Goal: Book appointment/travel/reservation

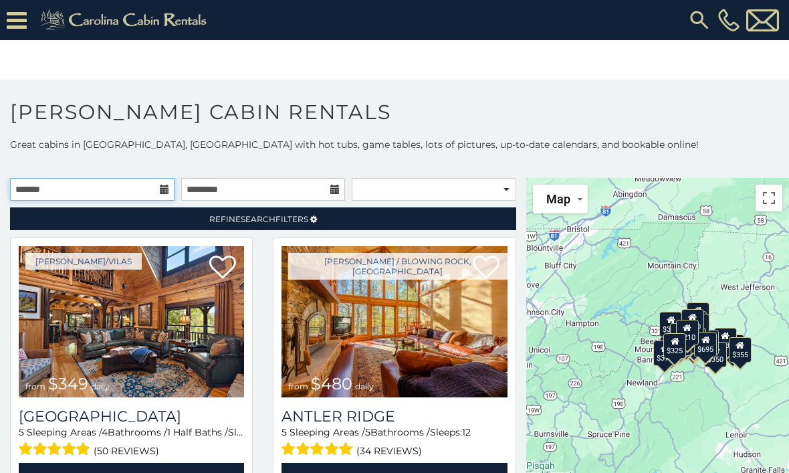
click at [165, 196] on input "text" at bounding box center [92, 189] width 165 height 23
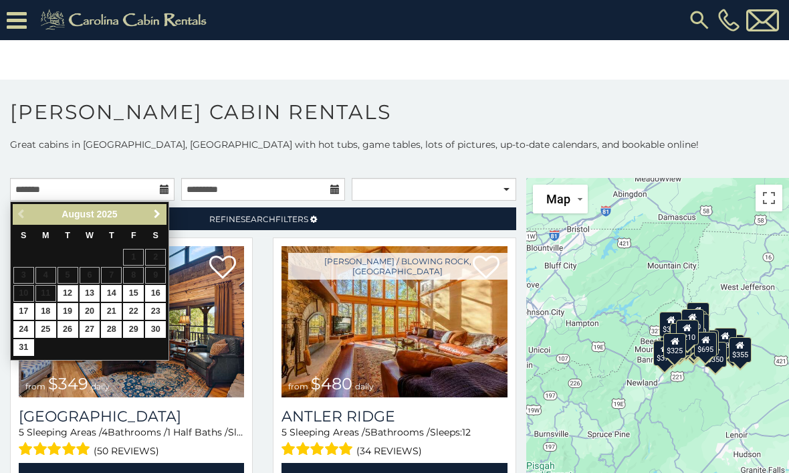
click at [165, 217] on link "Next" at bounding box center [156, 214] width 17 height 17
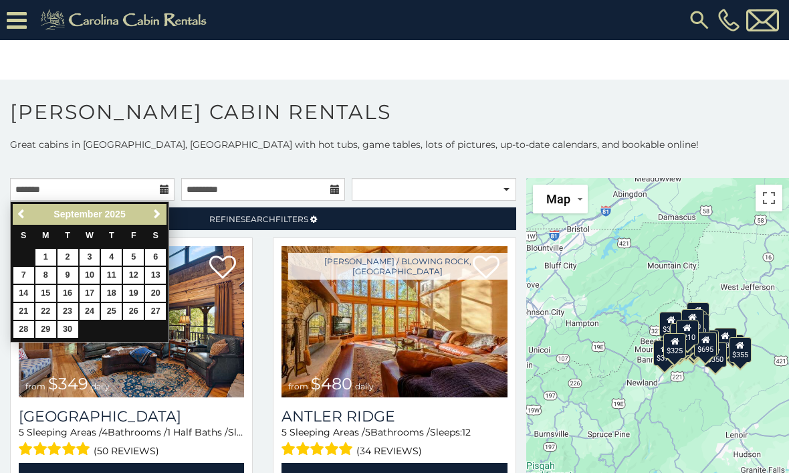
click at [58, 258] on link "2" at bounding box center [68, 257] width 21 height 17
type input "**********"
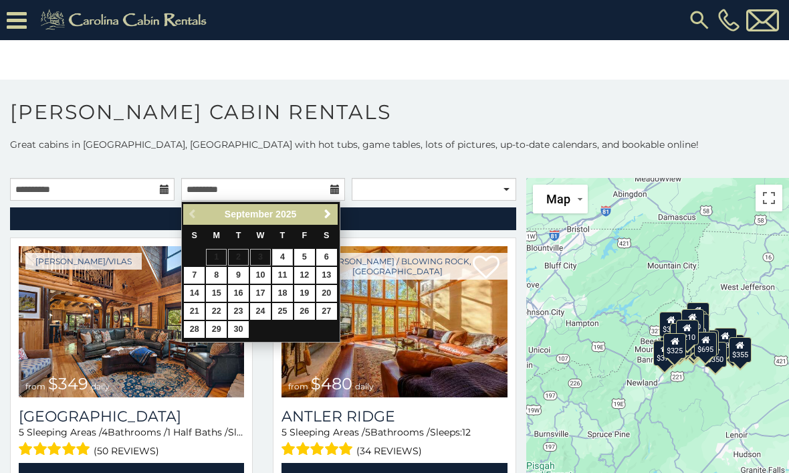
click at [218, 332] on link "29" at bounding box center [216, 329] width 21 height 17
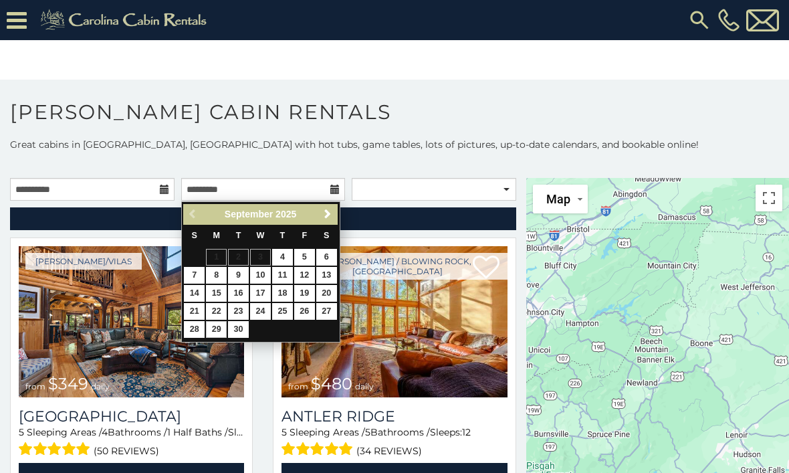
type input "**********"
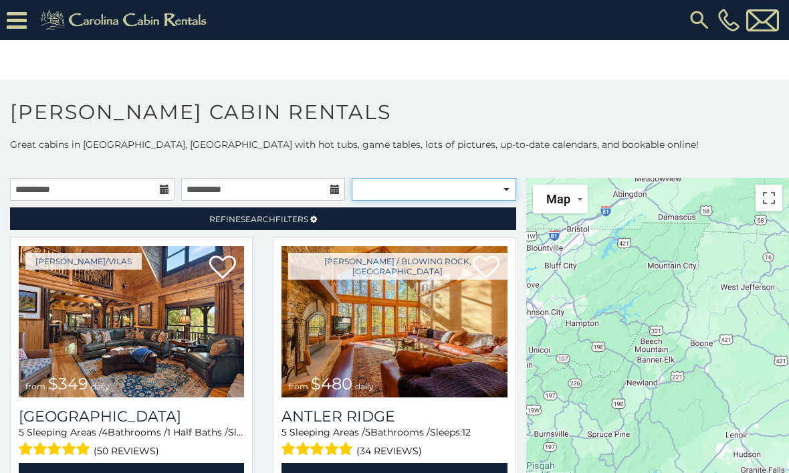
click at [510, 193] on select "**********" at bounding box center [434, 189] width 165 height 23
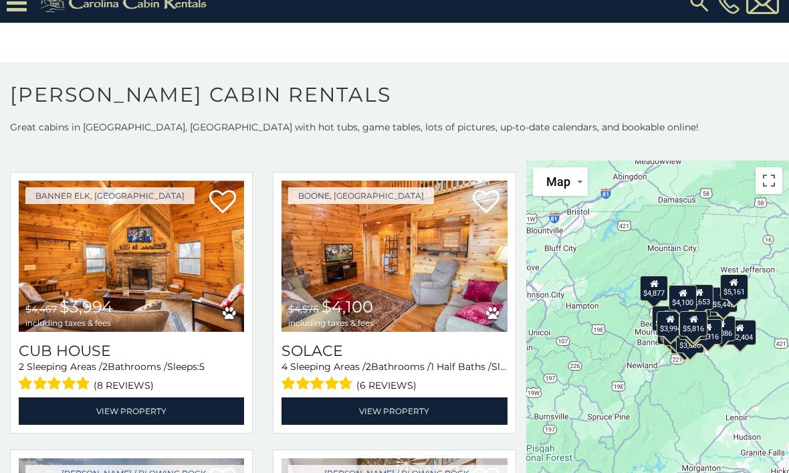
scroll to position [3660, 0]
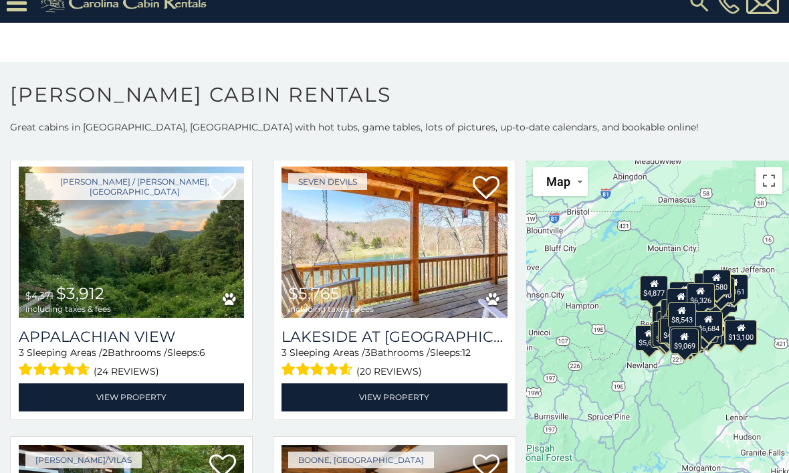
scroll to position [4784, 0]
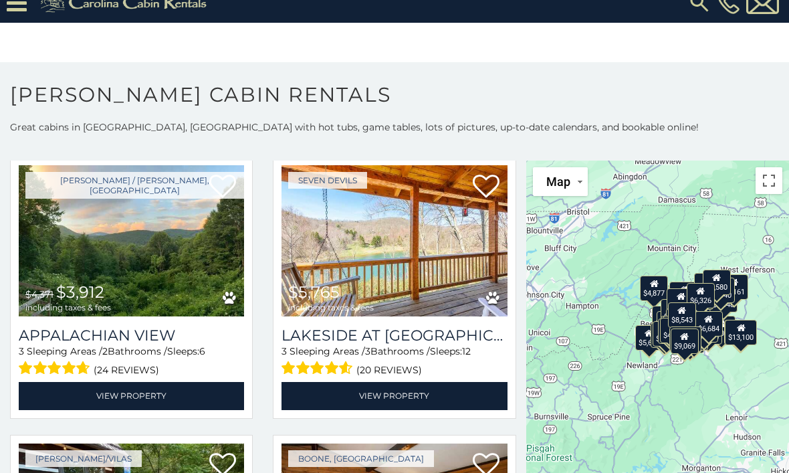
click at [151, 396] on link "View Property" at bounding box center [131, 395] width 225 height 27
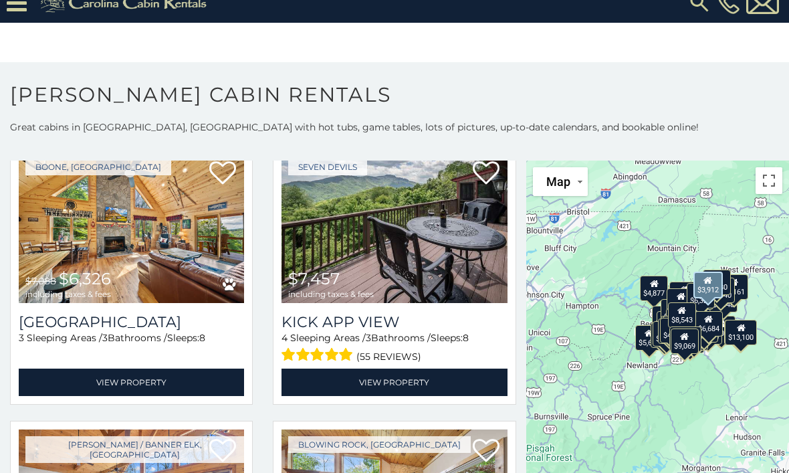
scroll to position [6453, 0]
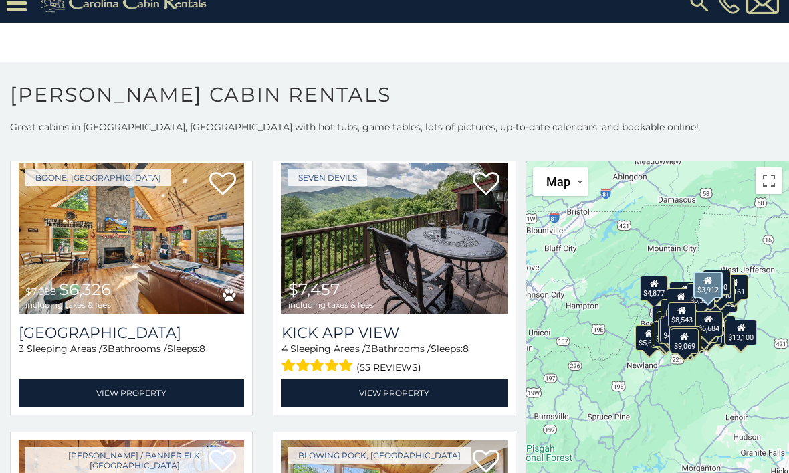
click at [154, 397] on link "View Property" at bounding box center [131, 392] width 225 height 27
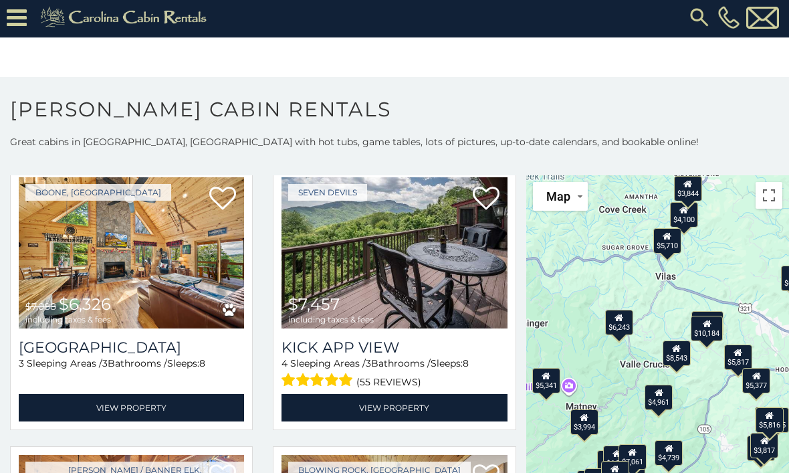
scroll to position [0, 0]
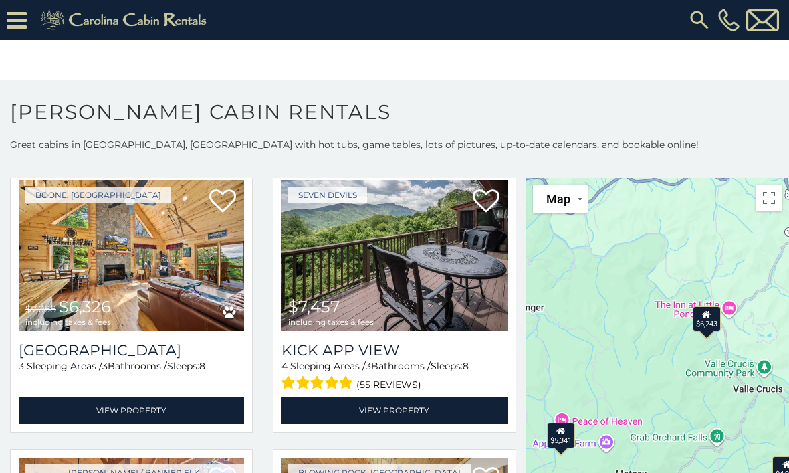
click at [680, 382] on div "$9,640 $8,486 $11,685 $16,467 $12,404 $8,118 $7,853 $5,576 $10,184 $4,632 $7,46…" at bounding box center [657, 355] width 263 height 355
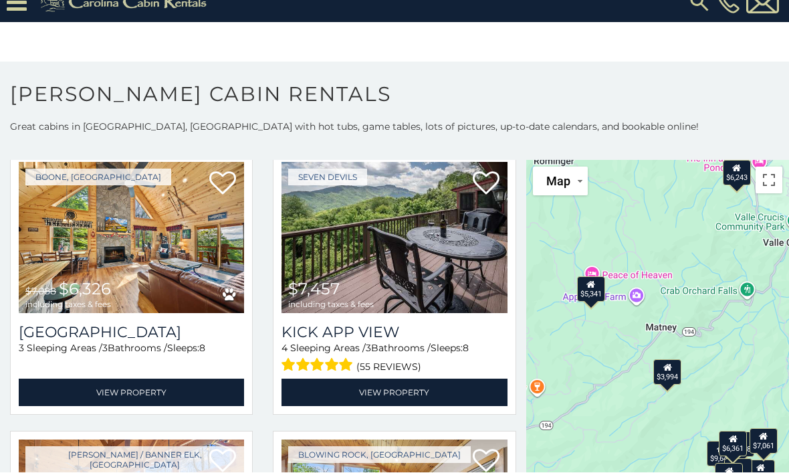
scroll to position [18, 0]
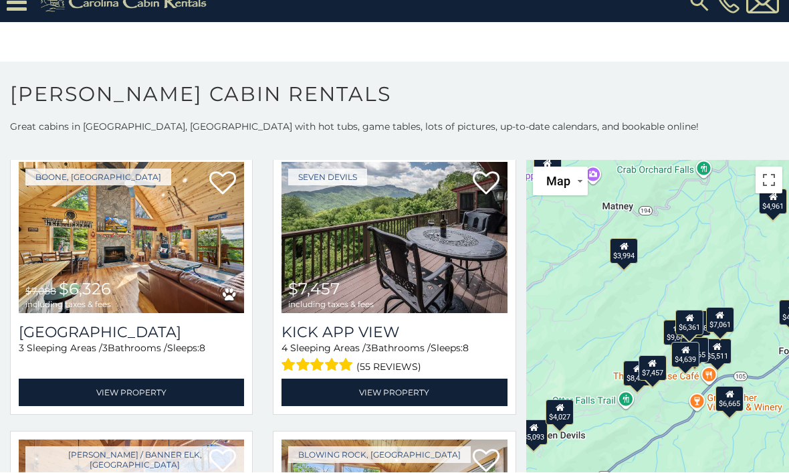
click at [629, 255] on div "$3,994" at bounding box center [625, 250] width 28 height 25
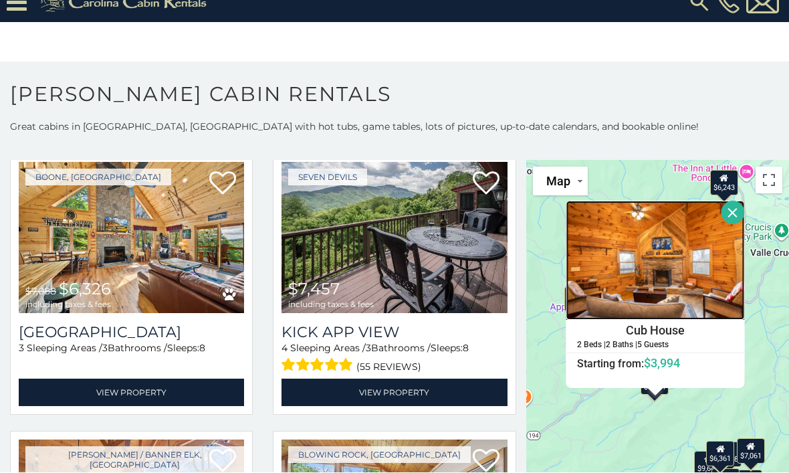
click at [650, 283] on img at bounding box center [656, 260] width 179 height 119
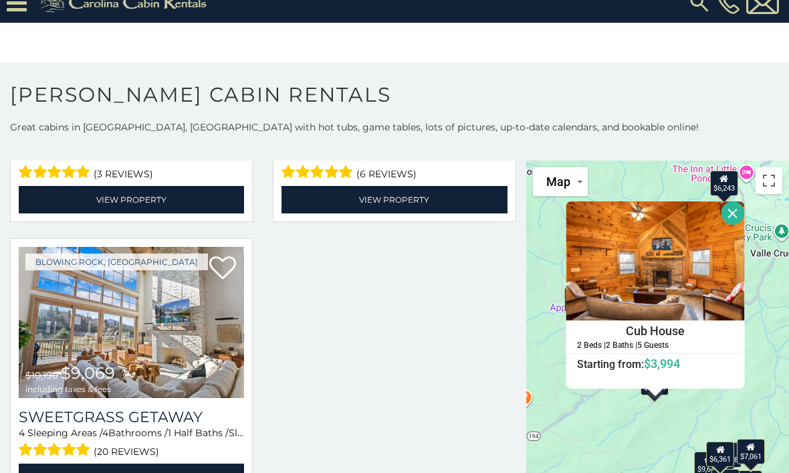
scroll to position [22, 0]
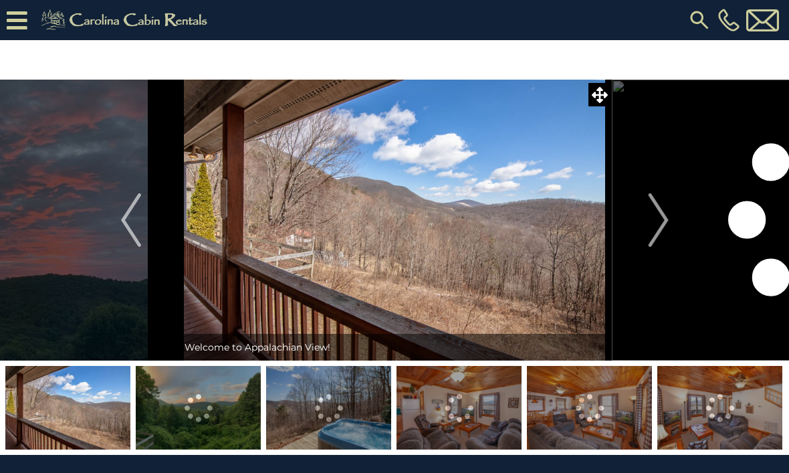
click at [663, 225] on img "Next" at bounding box center [658, 220] width 20 height 54
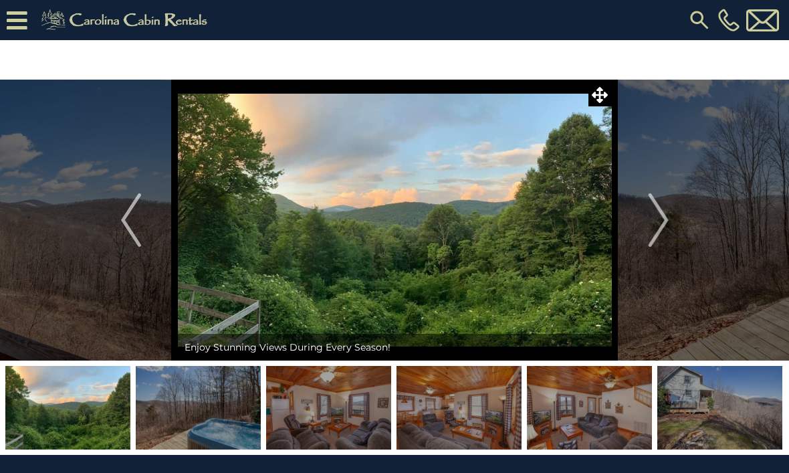
click at [667, 222] on img "Next" at bounding box center [658, 220] width 20 height 54
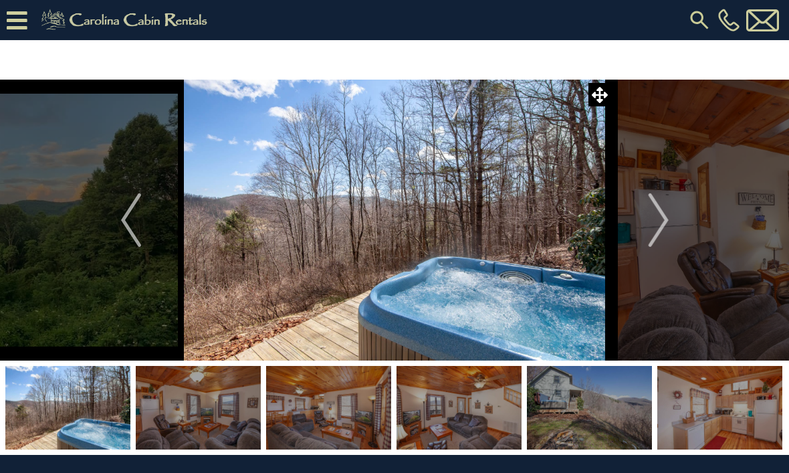
click at [668, 219] on img "Next" at bounding box center [658, 220] width 20 height 54
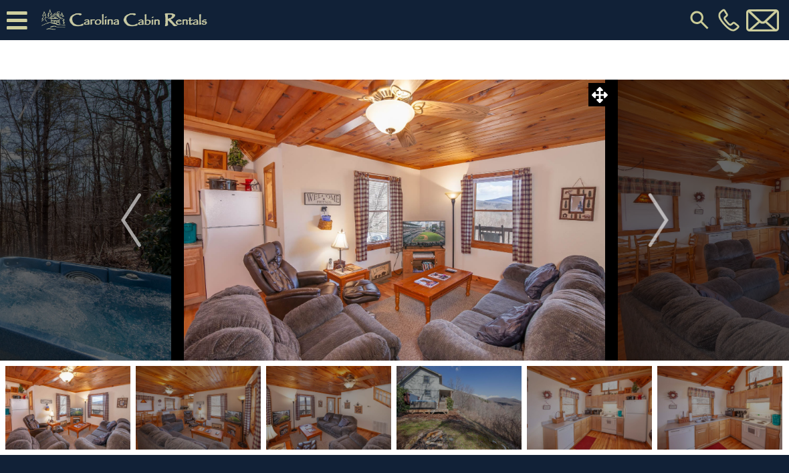
click at [672, 219] on button "Next" at bounding box center [659, 220] width 94 height 281
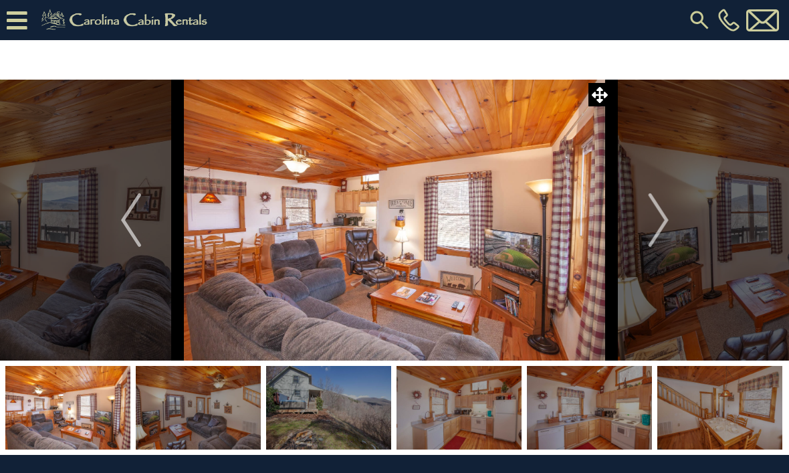
click at [668, 227] on img "Next" at bounding box center [658, 220] width 20 height 54
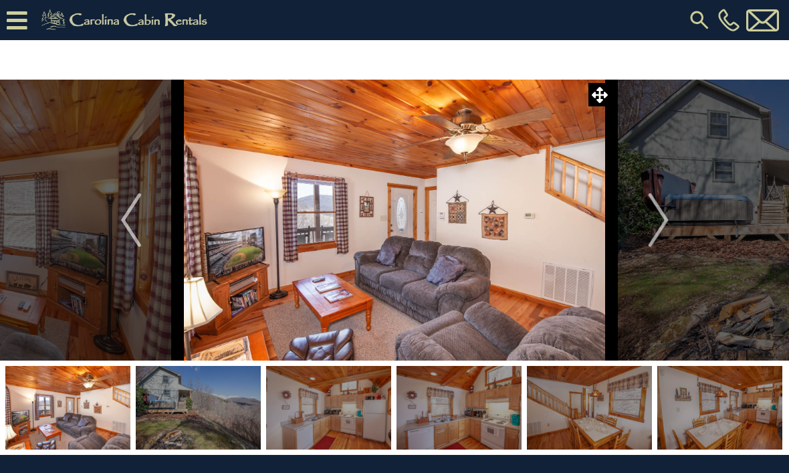
click at [666, 224] on img "Next" at bounding box center [658, 220] width 20 height 54
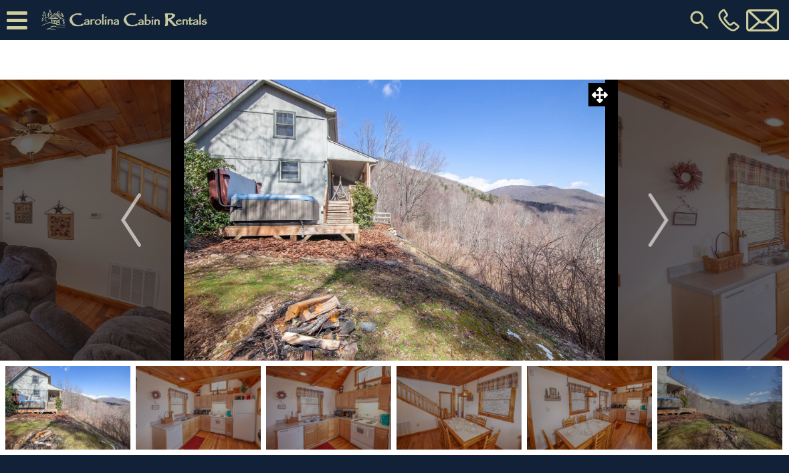
click at [655, 225] on img "Next" at bounding box center [658, 220] width 20 height 54
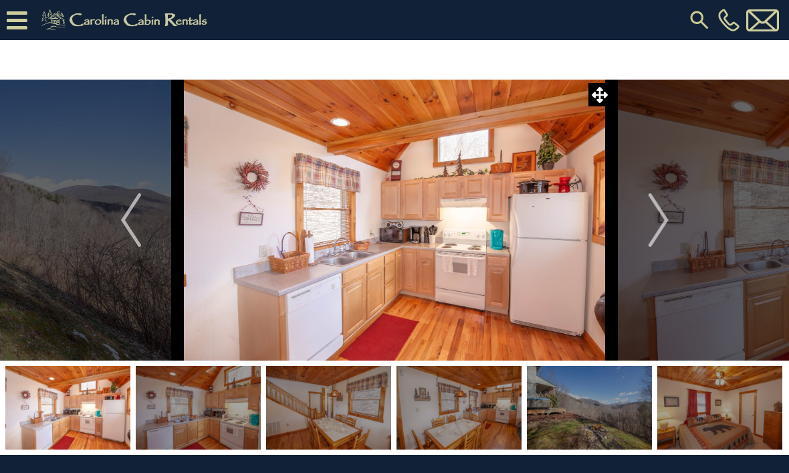
click at [665, 219] on img "Next" at bounding box center [658, 220] width 20 height 54
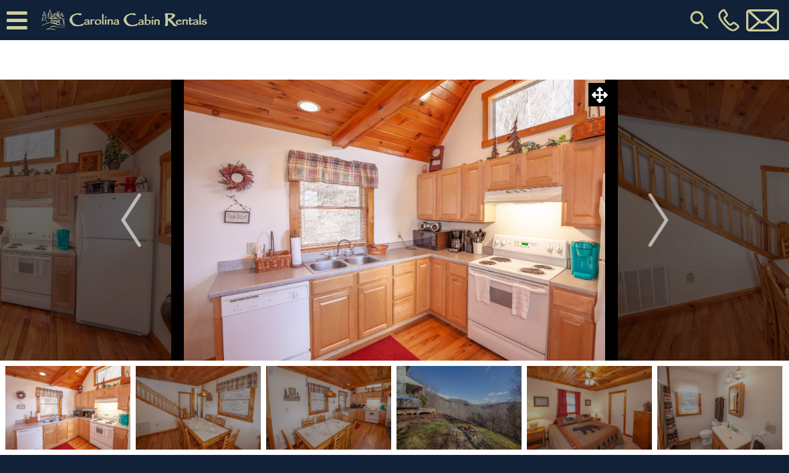
click at [663, 221] on img "Next" at bounding box center [658, 220] width 20 height 54
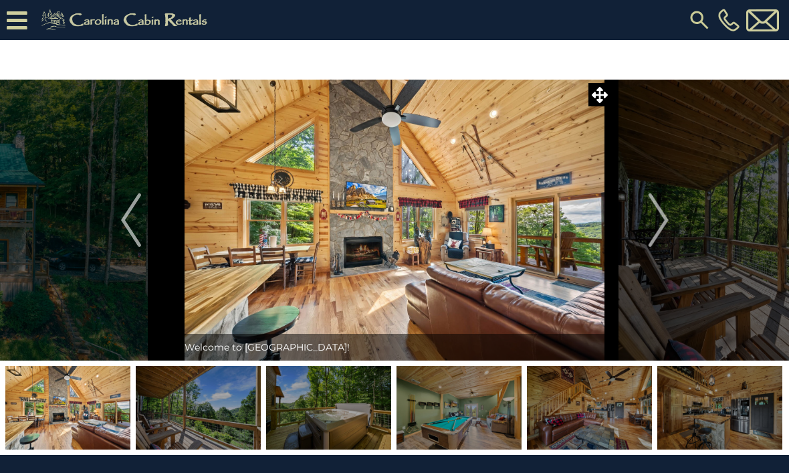
click at [662, 226] on img "Next" at bounding box center [658, 220] width 20 height 54
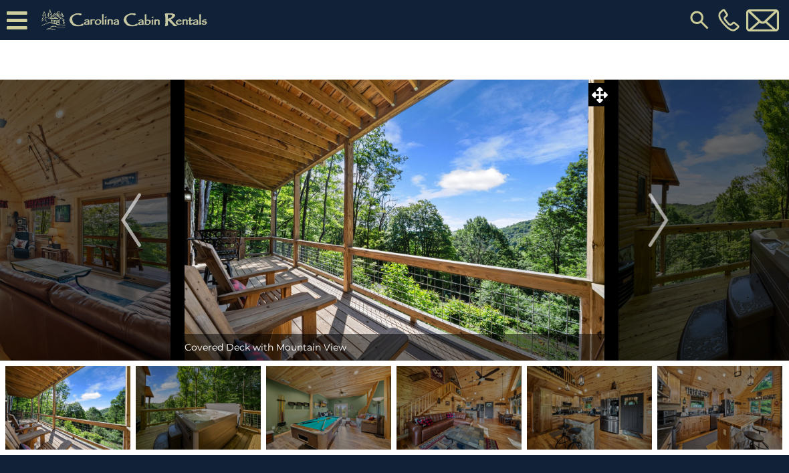
click at [662, 224] on img "Next" at bounding box center [658, 220] width 20 height 54
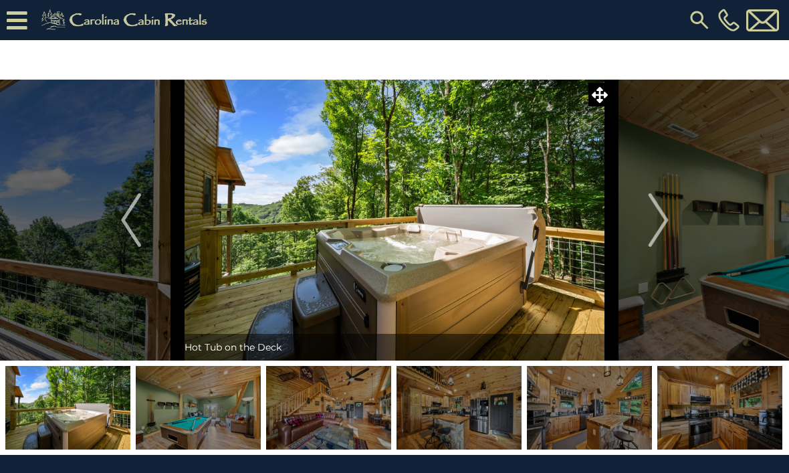
click at [664, 231] on img "Next" at bounding box center [658, 220] width 20 height 54
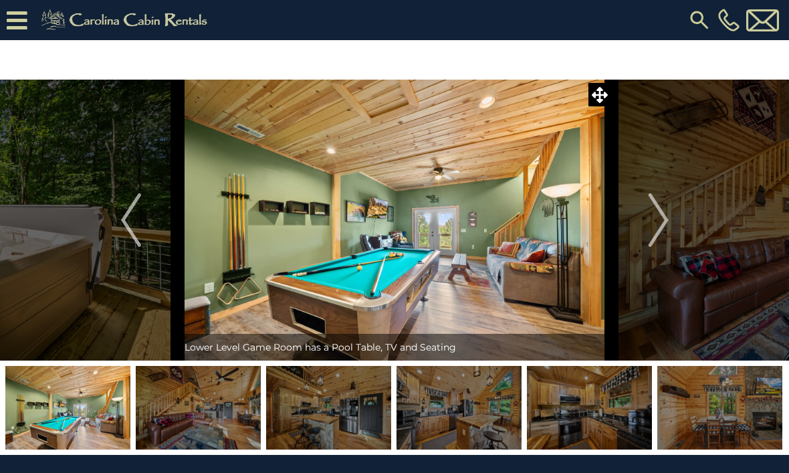
click at [661, 230] on img "Next" at bounding box center [658, 220] width 20 height 54
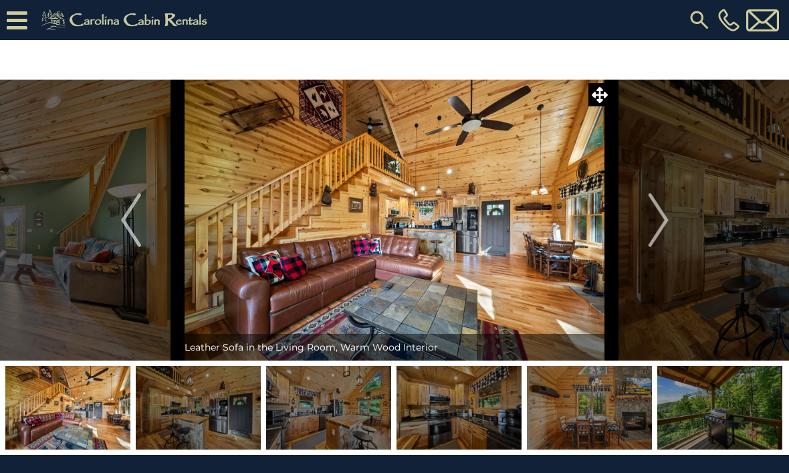
click at [664, 224] on img "Next" at bounding box center [658, 220] width 20 height 54
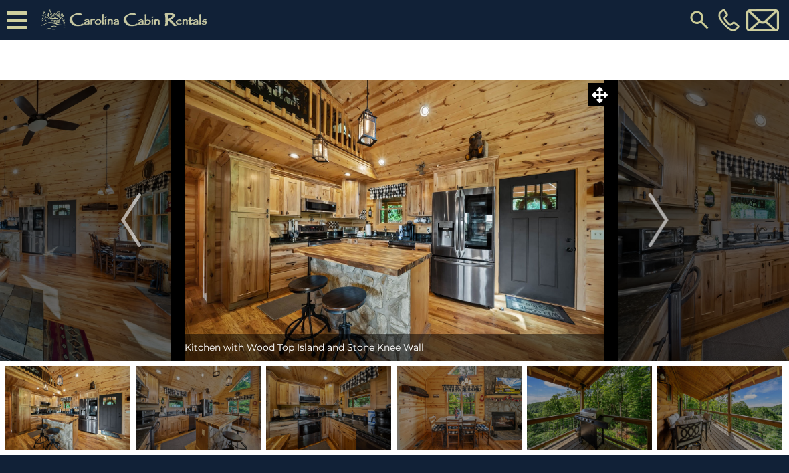
click at [662, 224] on img "Next" at bounding box center [658, 220] width 20 height 54
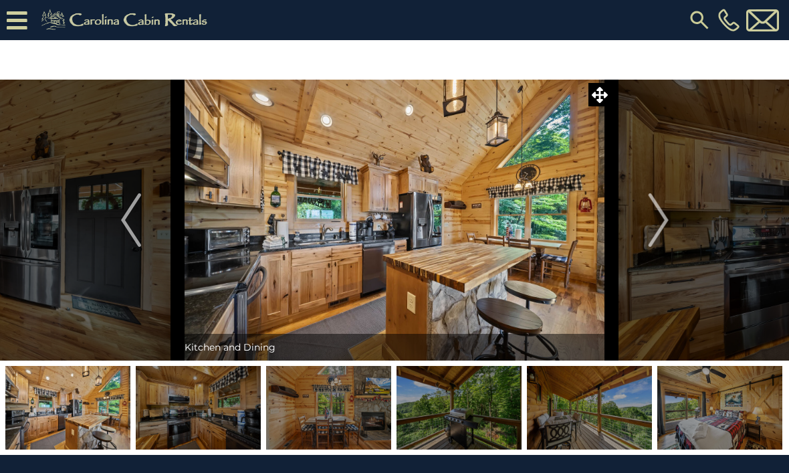
click at [666, 226] on img "Next" at bounding box center [658, 220] width 20 height 54
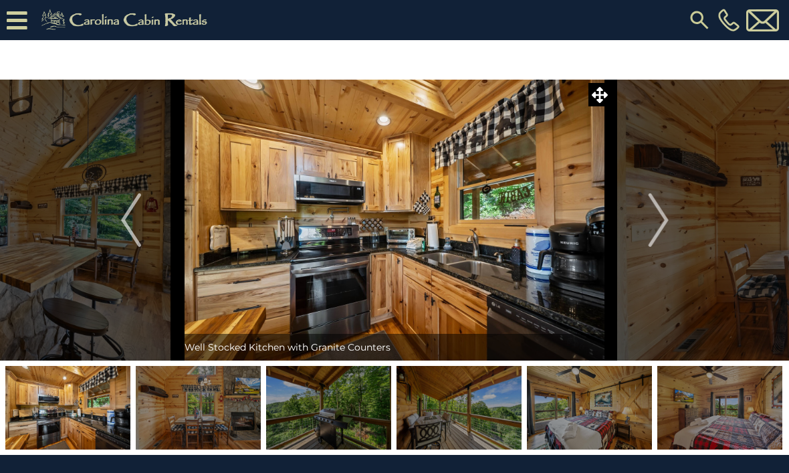
click at [660, 223] on img "Next" at bounding box center [658, 220] width 20 height 54
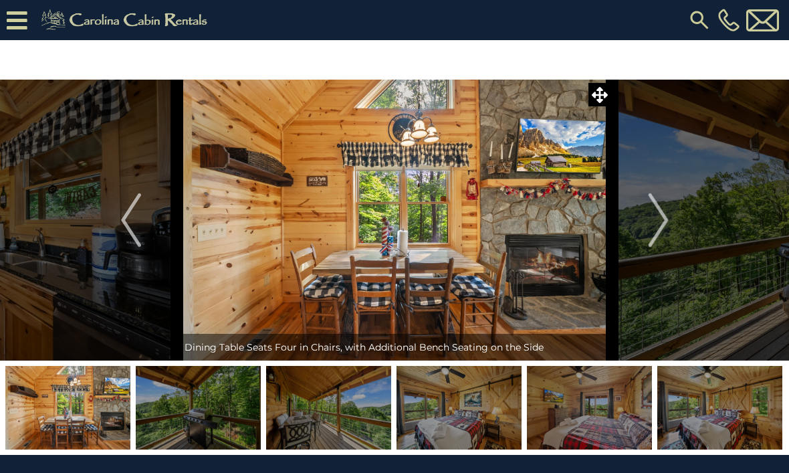
click at [667, 226] on img "Next" at bounding box center [658, 220] width 20 height 54
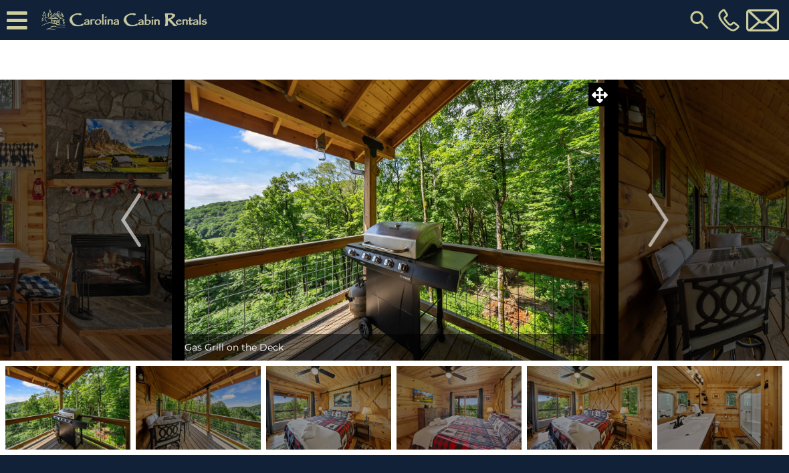
click at [668, 227] on img "Next" at bounding box center [658, 220] width 20 height 54
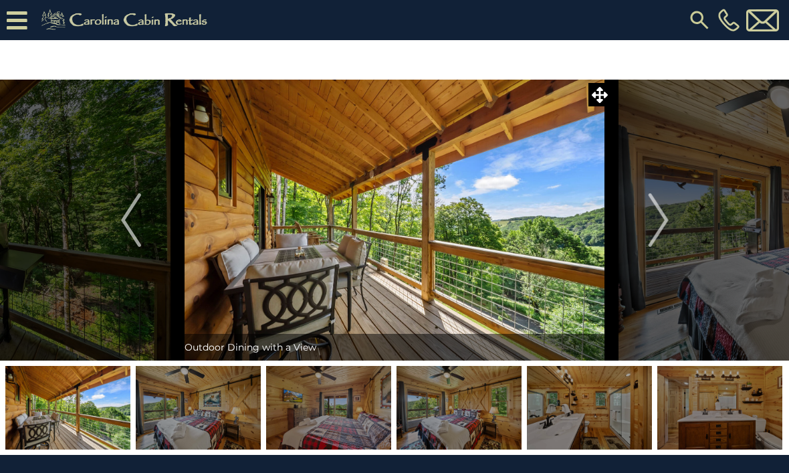
click at [665, 230] on img "Next" at bounding box center [658, 220] width 20 height 54
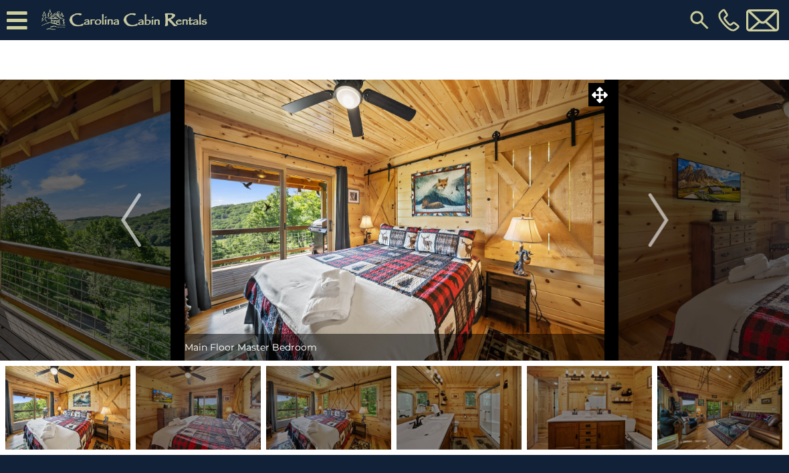
click at [662, 226] on img "Next" at bounding box center [658, 220] width 20 height 54
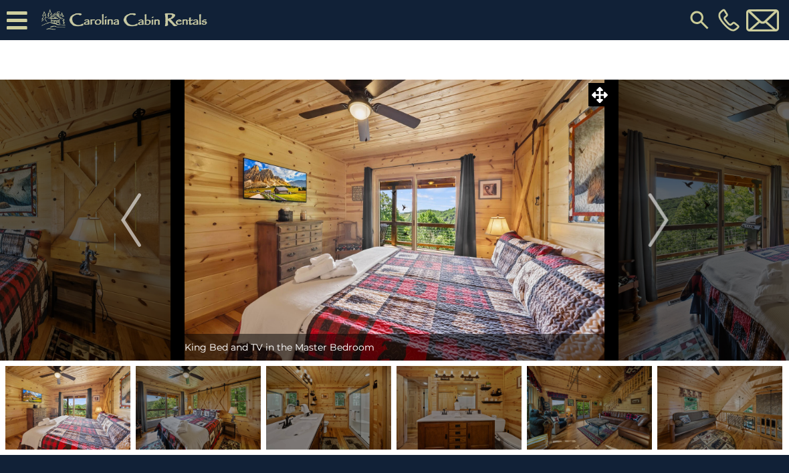
click at [659, 228] on img "Next" at bounding box center [658, 220] width 20 height 54
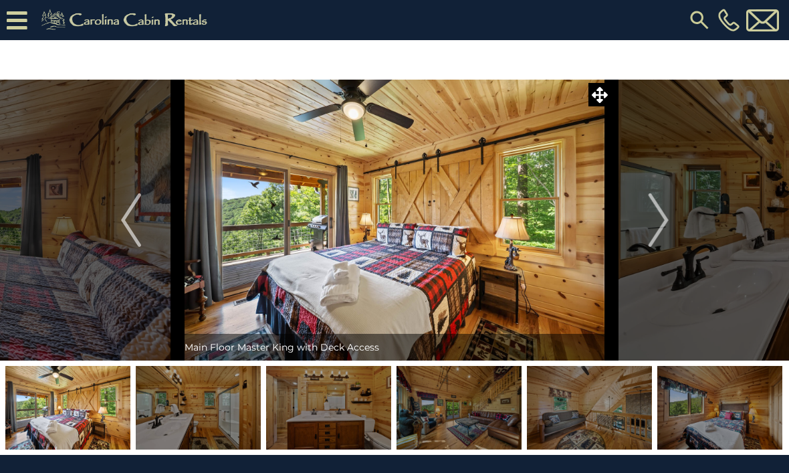
click at [662, 231] on img "Next" at bounding box center [658, 220] width 20 height 54
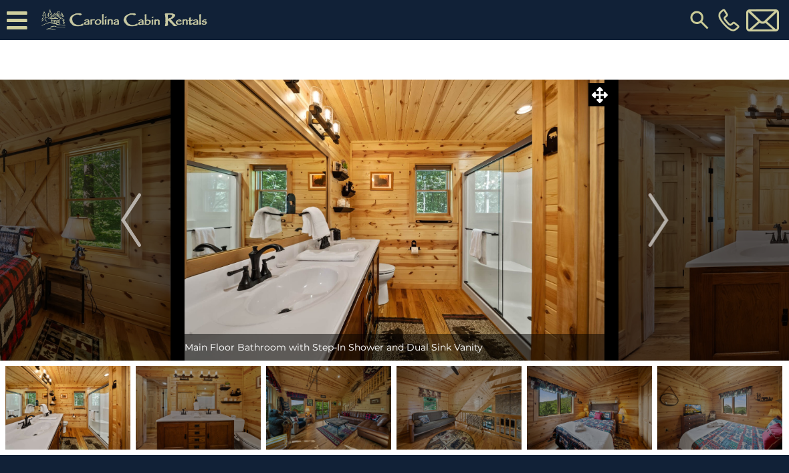
click at [660, 229] on img "Next" at bounding box center [658, 220] width 20 height 54
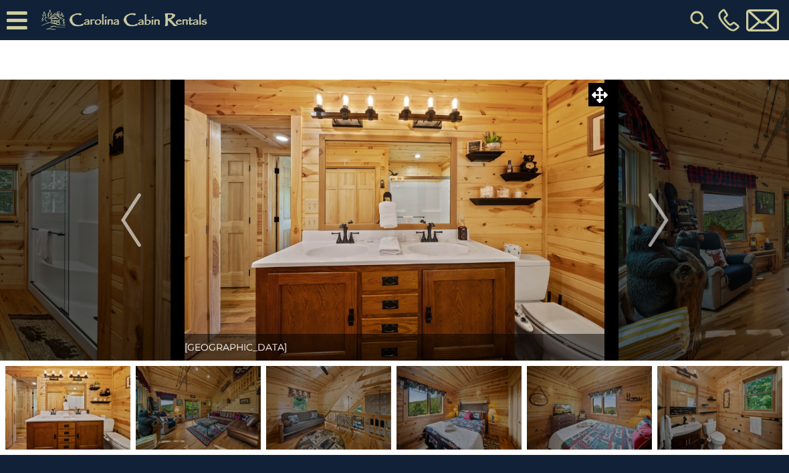
click at [667, 230] on img "Next" at bounding box center [658, 220] width 20 height 54
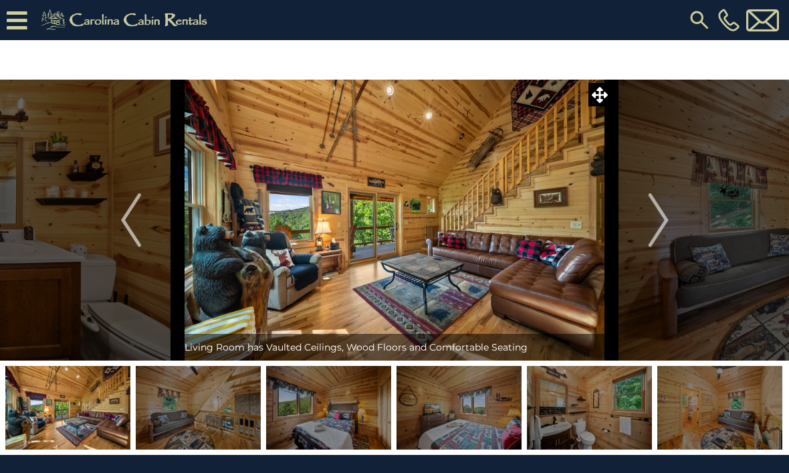
click at [664, 225] on img "Next" at bounding box center [658, 220] width 20 height 54
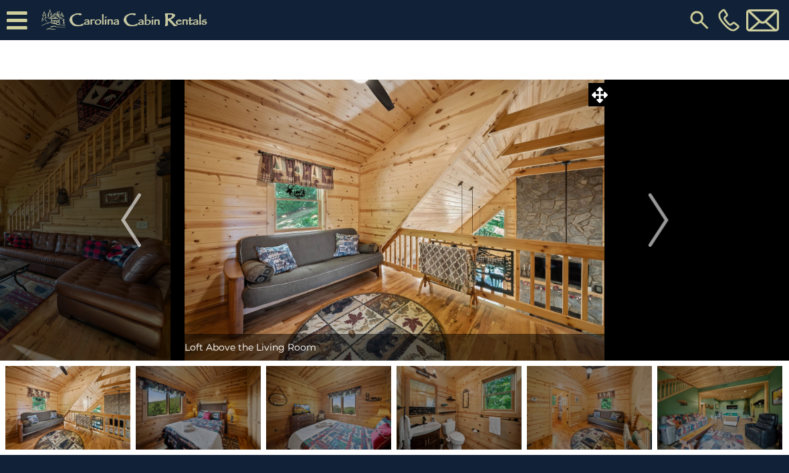
click at [667, 225] on img "Next" at bounding box center [658, 220] width 20 height 54
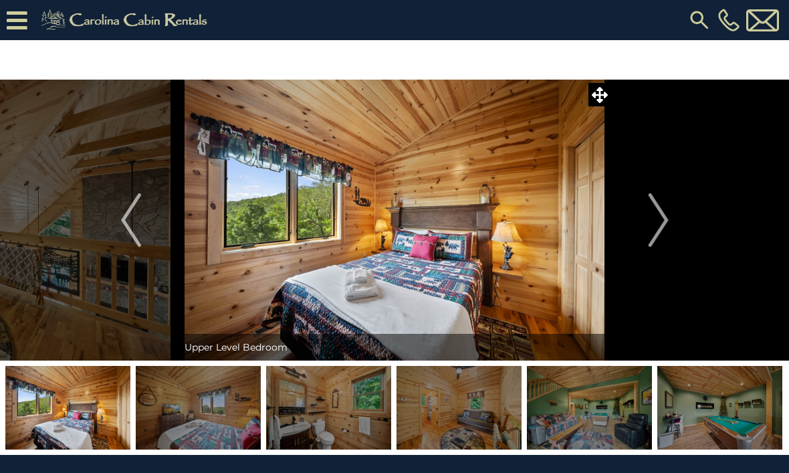
click at [670, 229] on button "Next" at bounding box center [659, 220] width 94 height 281
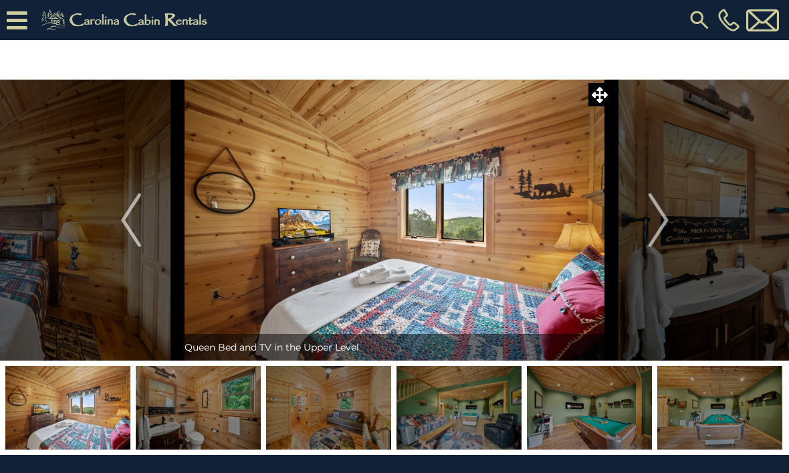
click at [675, 219] on button "Next" at bounding box center [659, 220] width 94 height 281
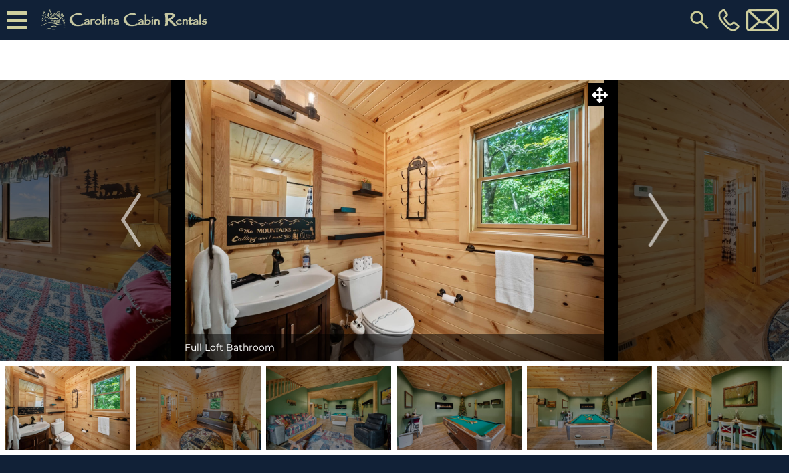
click at [670, 228] on button "Next" at bounding box center [659, 220] width 94 height 281
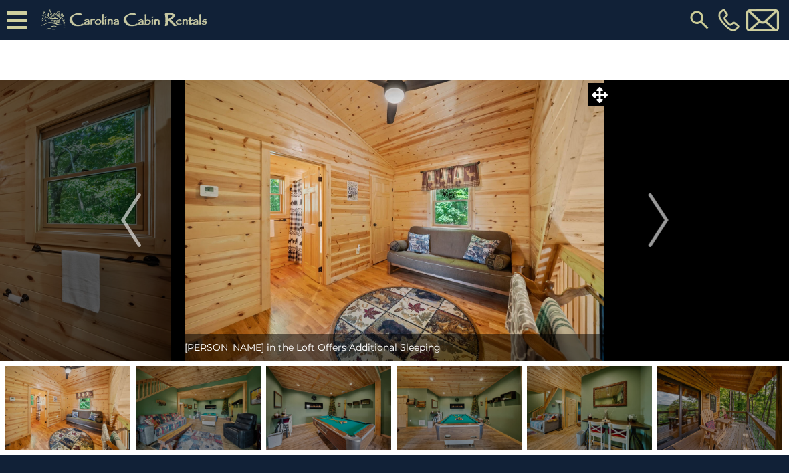
click at [672, 221] on button "Next" at bounding box center [659, 220] width 94 height 281
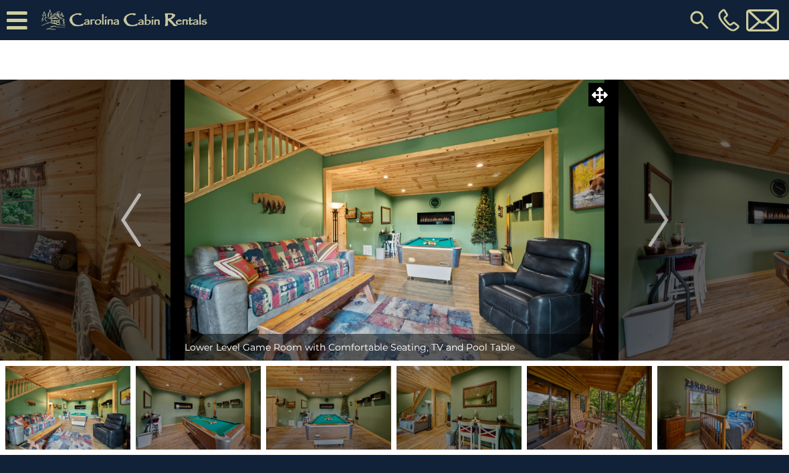
click at [665, 217] on img "Next" at bounding box center [658, 220] width 20 height 54
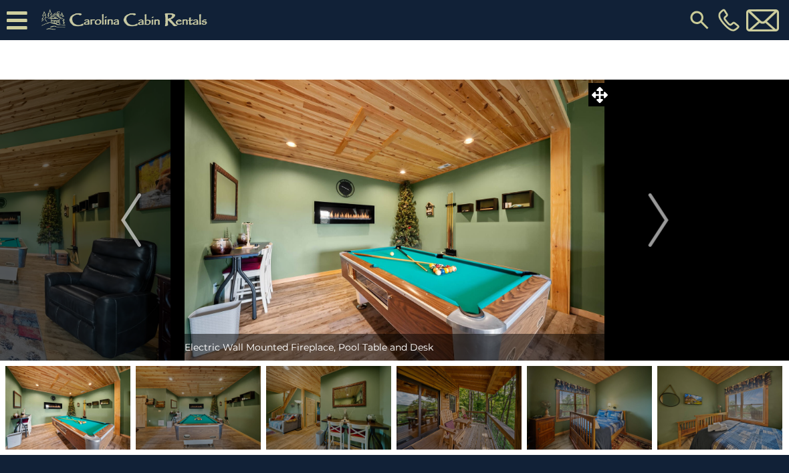
click at [666, 229] on img "Next" at bounding box center [658, 220] width 20 height 54
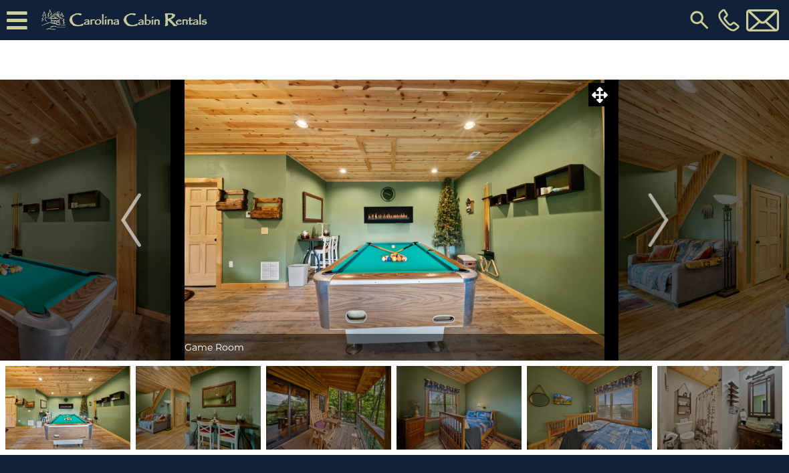
click at [662, 225] on img "Next" at bounding box center [658, 220] width 20 height 54
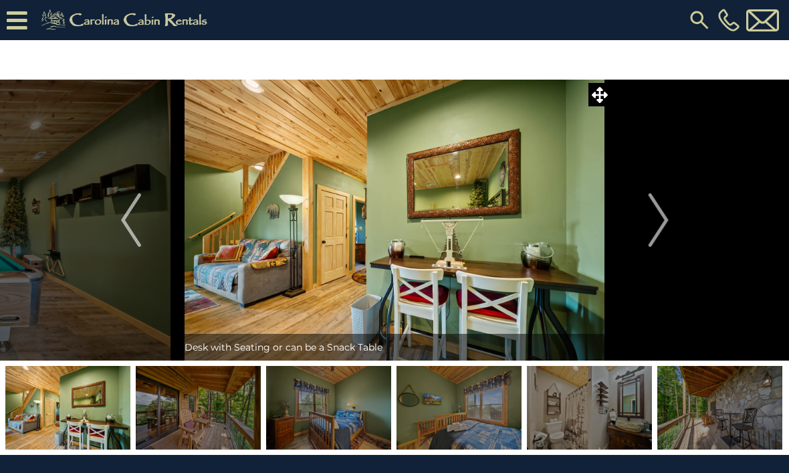
click at [664, 219] on img "Next" at bounding box center [658, 220] width 20 height 54
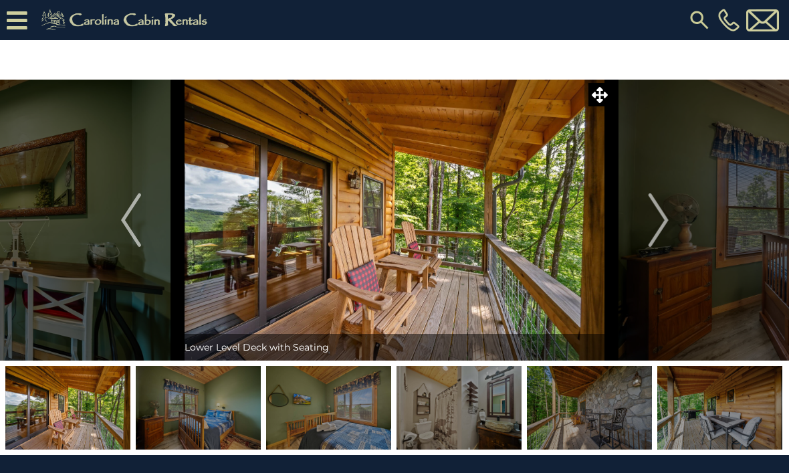
click at [666, 219] on img "Next" at bounding box center [658, 220] width 20 height 54
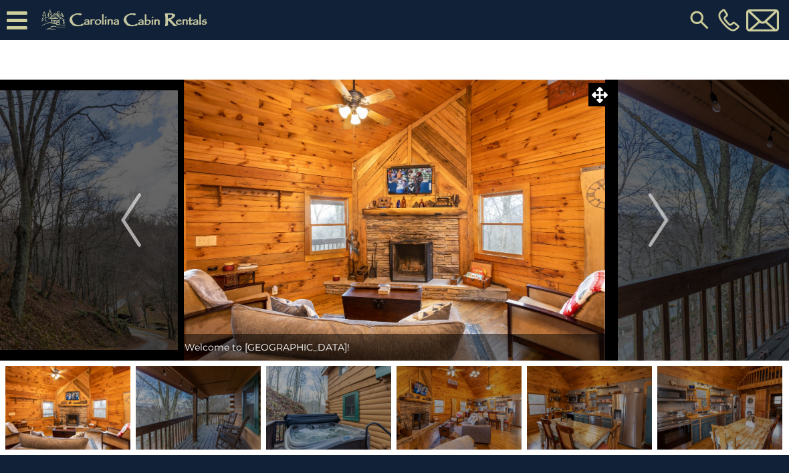
click at [663, 226] on img "Next" at bounding box center [658, 220] width 20 height 54
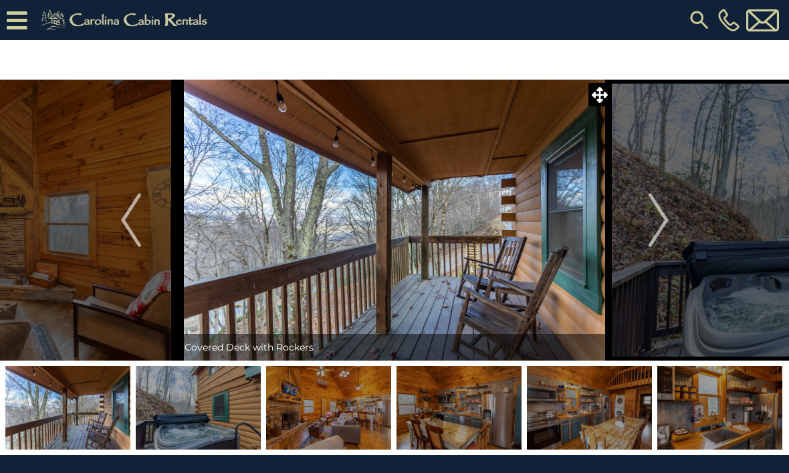
click at [668, 219] on img "Next" at bounding box center [658, 220] width 20 height 54
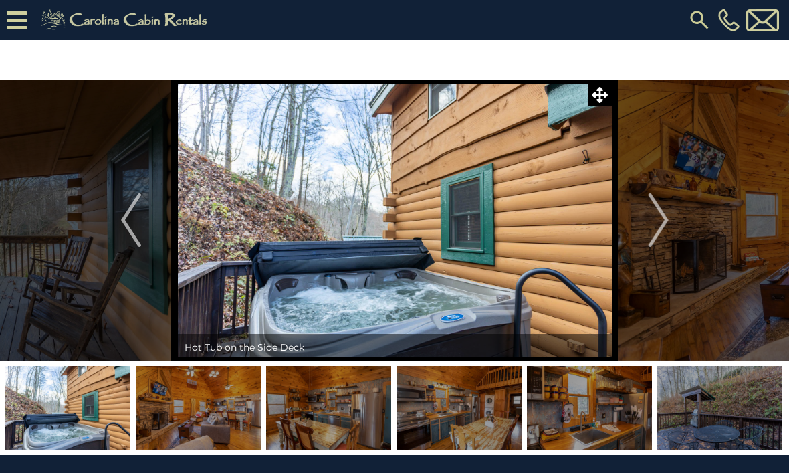
click at [666, 226] on img "Next" at bounding box center [658, 220] width 20 height 54
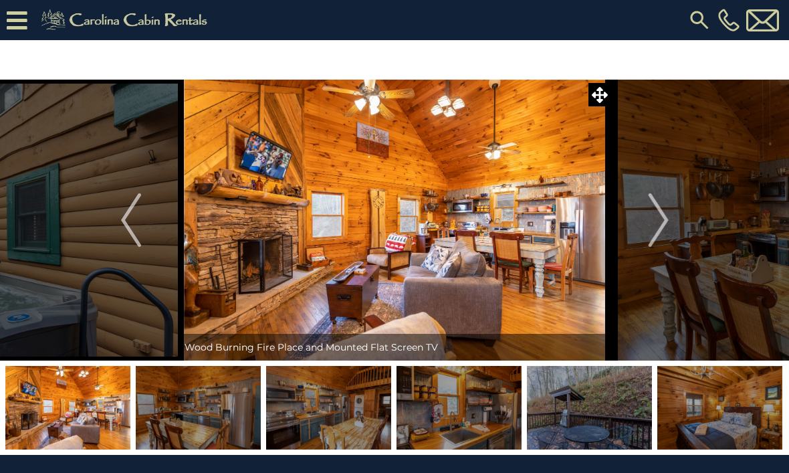
click at [668, 227] on img "Next" at bounding box center [658, 220] width 20 height 54
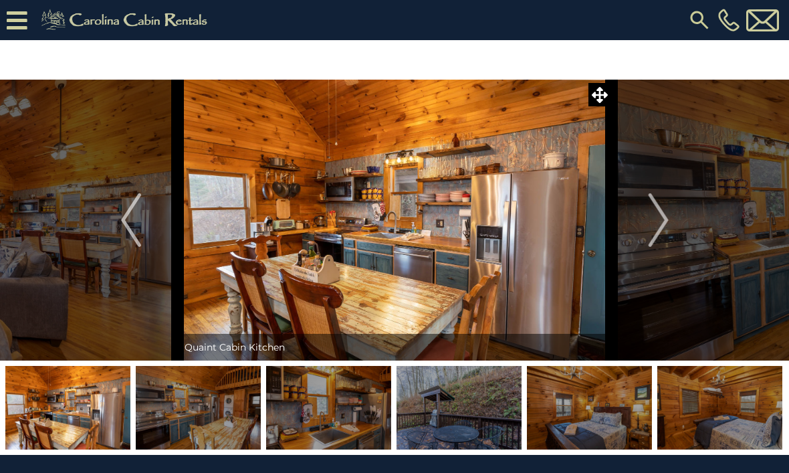
click at [666, 227] on img "Next" at bounding box center [658, 220] width 20 height 54
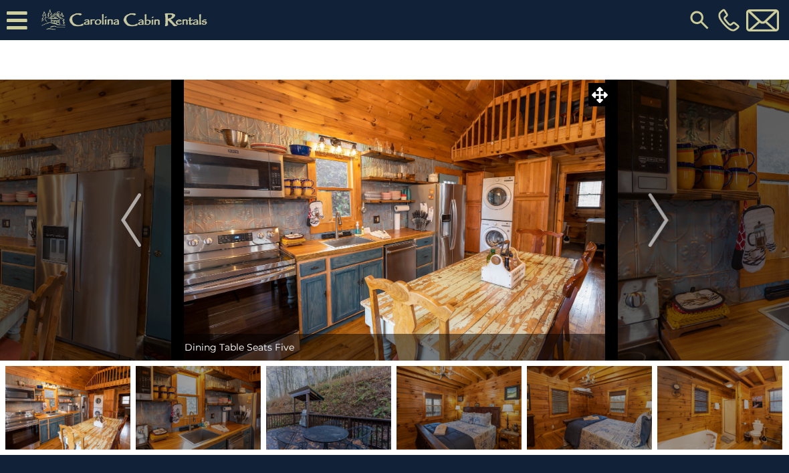
click at [668, 226] on img "Next" at bounding box center [658, 220] width 20 height 54
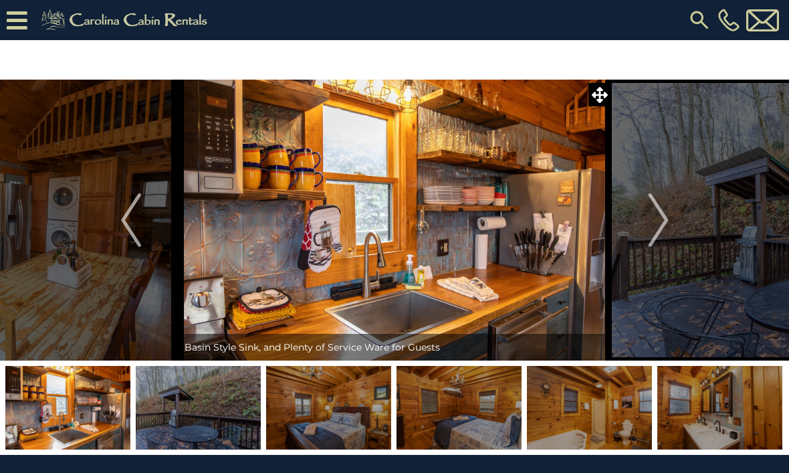
click at [667, 223] on img "Next" at bounding box center [658, 220] width 20 height 54
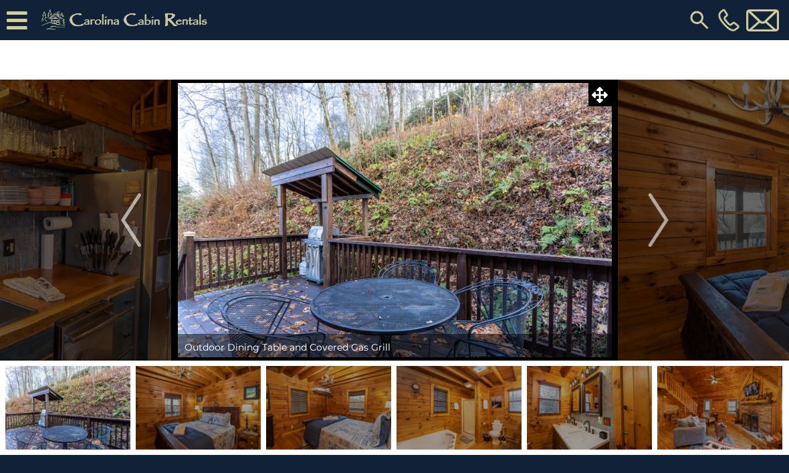
click at [662, 227] on img "Next" at bounding box center [658, 220] width 20 height 54
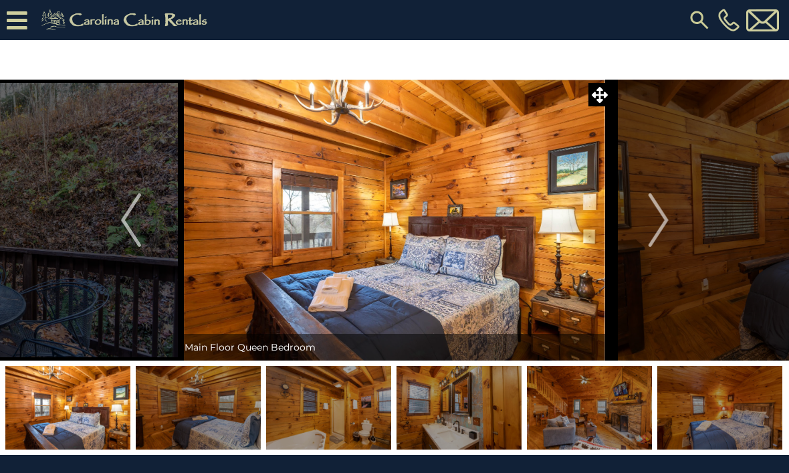
click at [658, 231] on img "Next" at bounding box center [658, 220] width 20 height 54
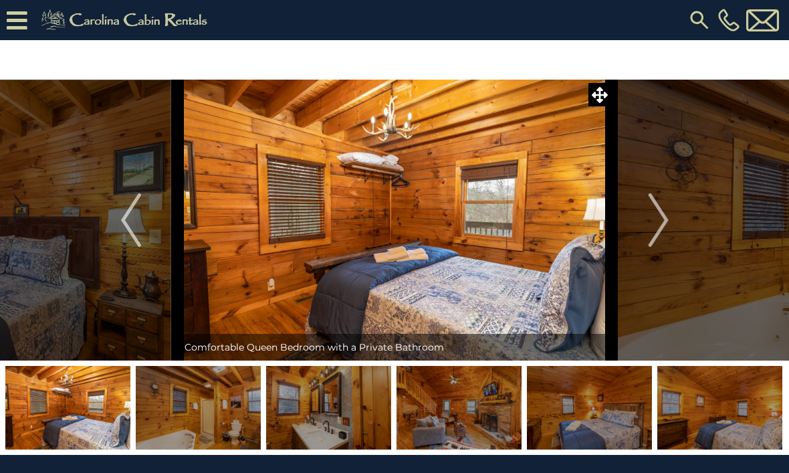
click at [670, 219] on button "Next" at bounding box center [659, 220] width 94 height 281
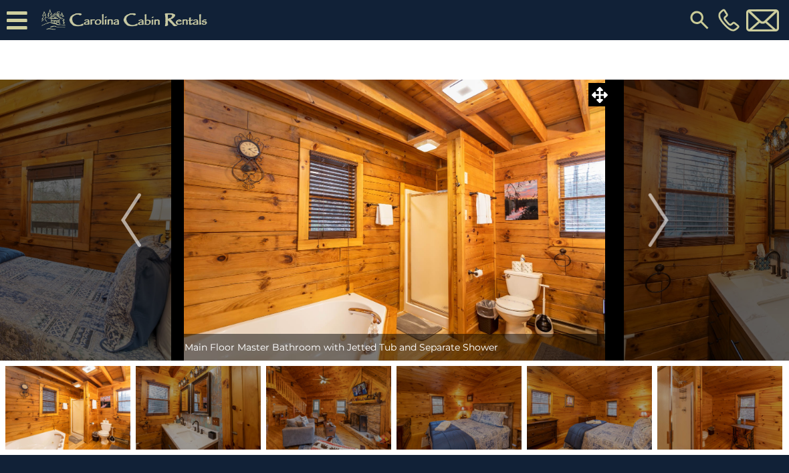
click at [670, 216] on button "Next" at bounding box center [659, 220] width 94 height 281
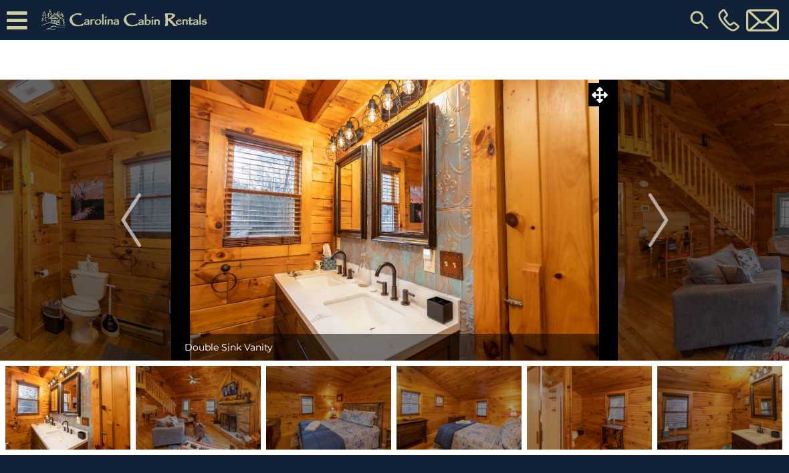
click at [668, 219] on img "Next" at bounding box center [658, 220] width 20 height 54
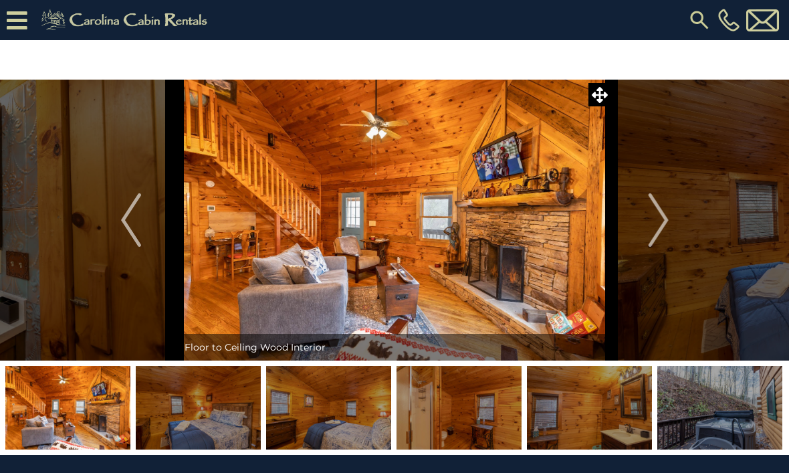
click at [670, 214] on button "Next" at bounding box center [659, 220] width 94 height 281
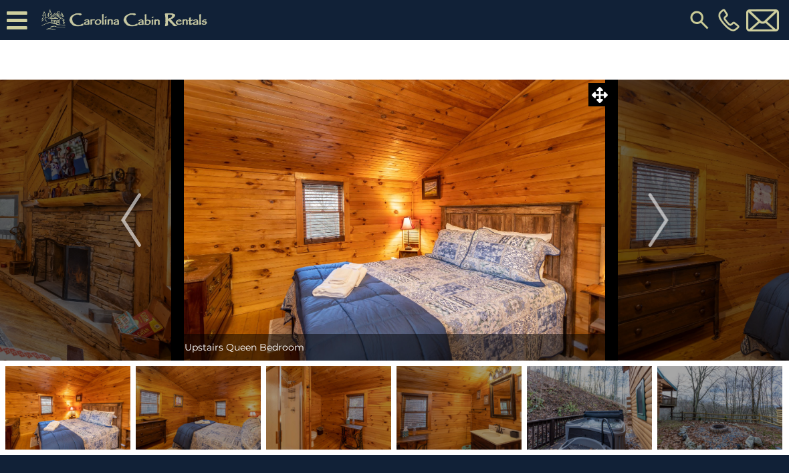
click at [663, 218] on img "Next" at bounding box center [658, 220] width 20 height 54
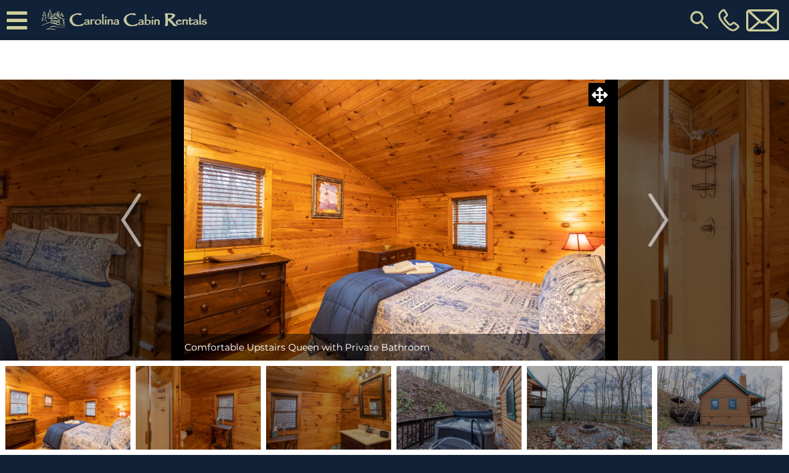
click at [664, 222] on img "Next" at bounding box center [658, 220] width 20 height 54
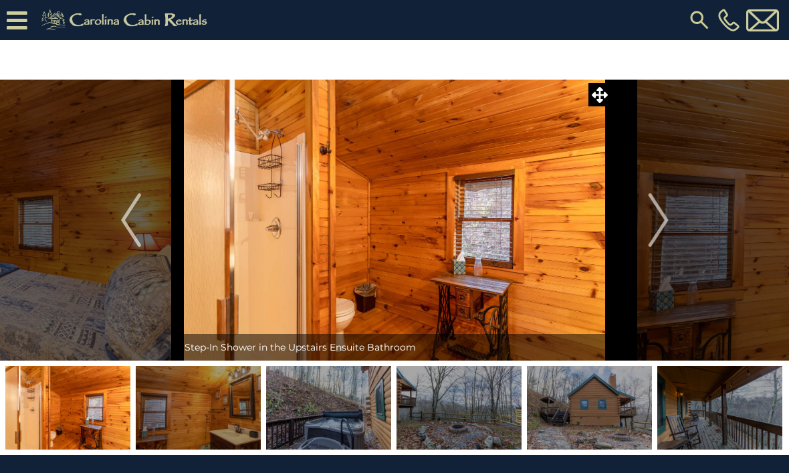
click at [663, 221] on img "Next" at bounding box center [658, 220] width 20 height 54
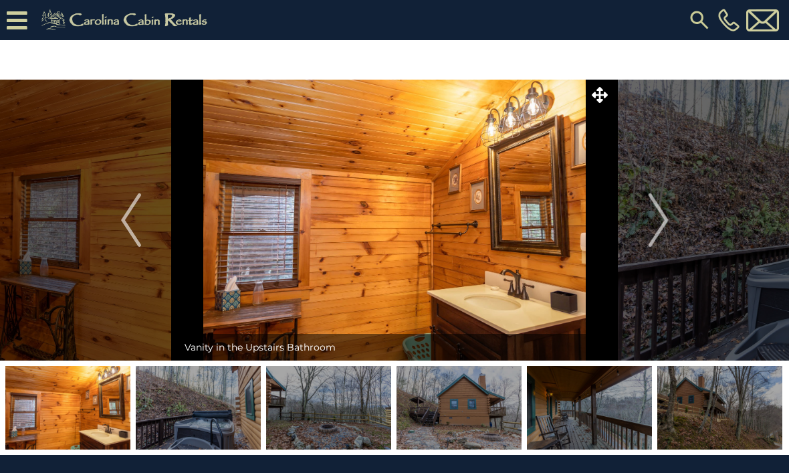
click at [665, 218] on img "Next" at bounding box center [658, 220] width 20 height 54
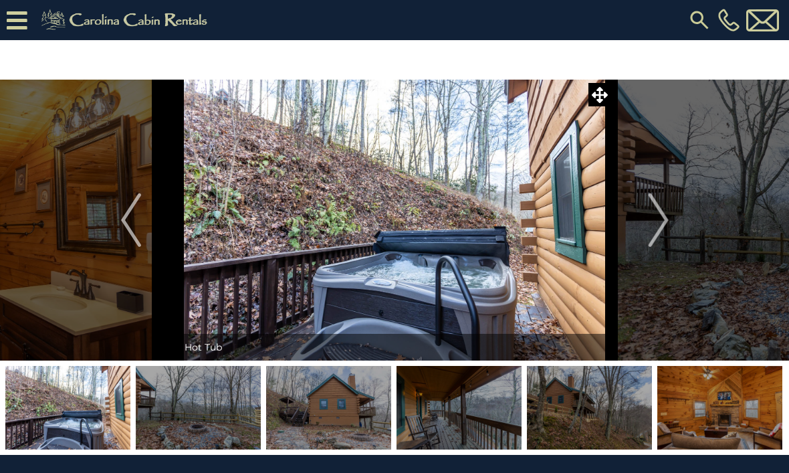
click at [670, 218] on button "Next" at bounding box center [659, 220] width 94 height 281
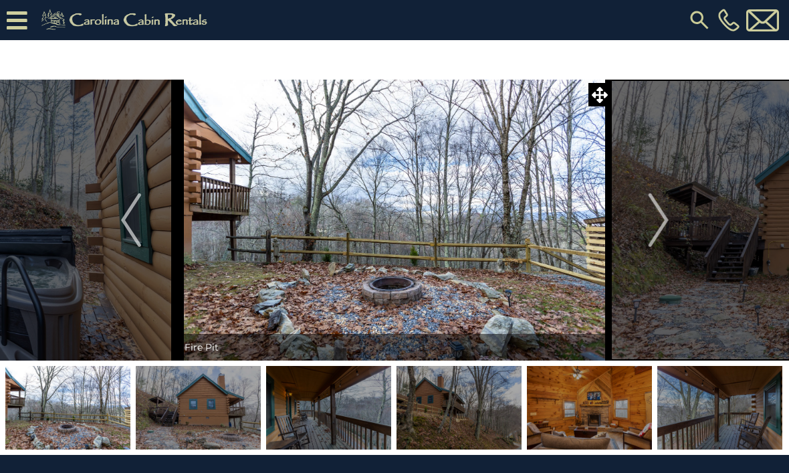
click at [666, 221] on img "Next" at bounding box center [658, 220] width 20 height 54
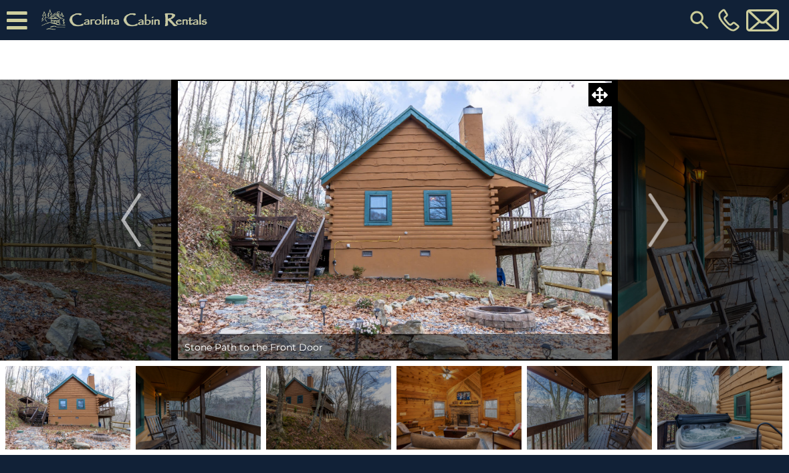
click at [666, 215] on img "Next" at bounding box center [658, 220] width 20 height 54
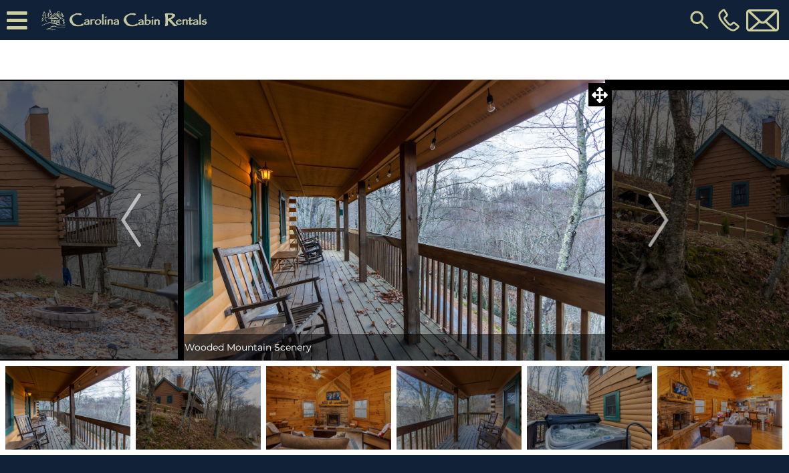
click at [667, 218] on img "Next" at bounding box center [658, 220] width 20 height 54
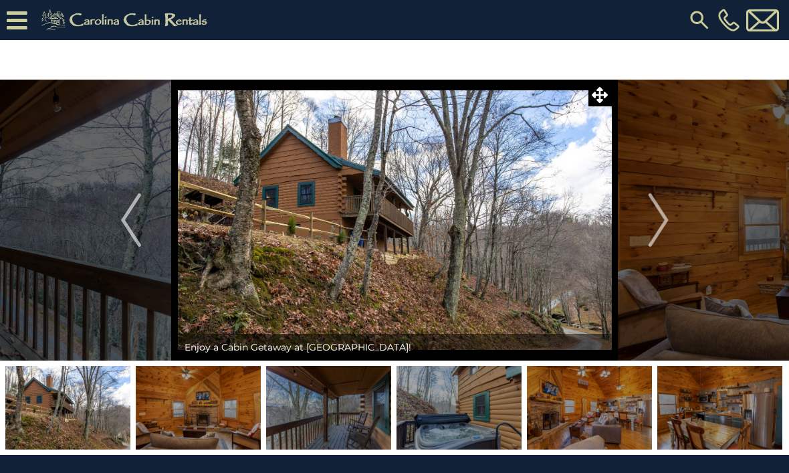
click at [664, 223] on img "Next" at bounding box center [658, 220] width 20 height 54
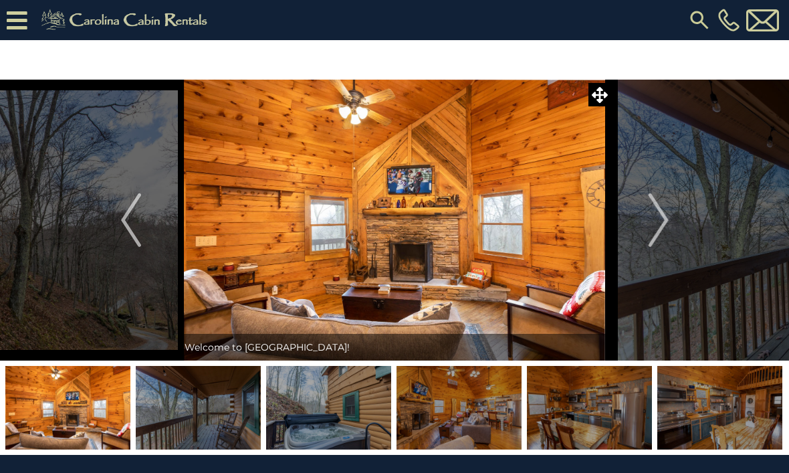
click at [125, 211] on img "Previous" at bounding box center [131, 220] width 20 height 54
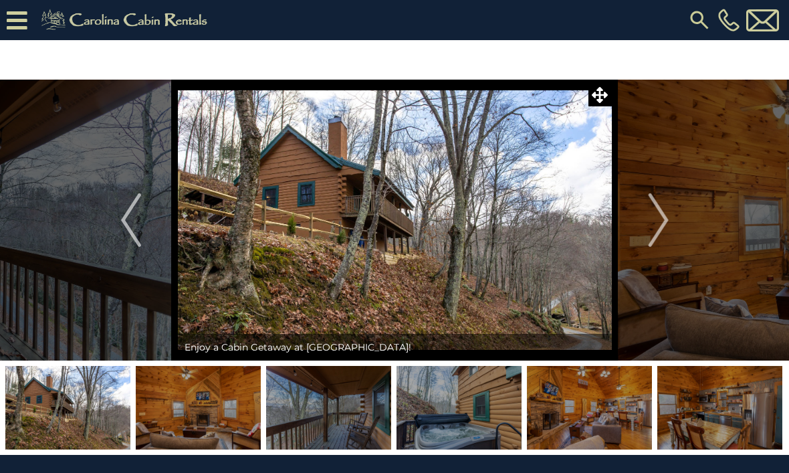
click at [608, 93] on span at bounding box center [600, 94] width 23 height 23
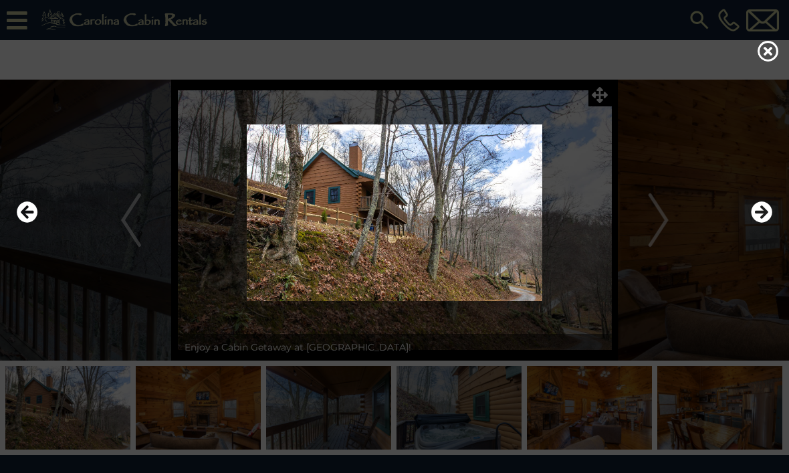
click at [605, 96] on div at bounding box center [394, 213] width 769 height 284
click at [771, 223] on icon "Next" at bounding box center [761, 211] width 21 height 21
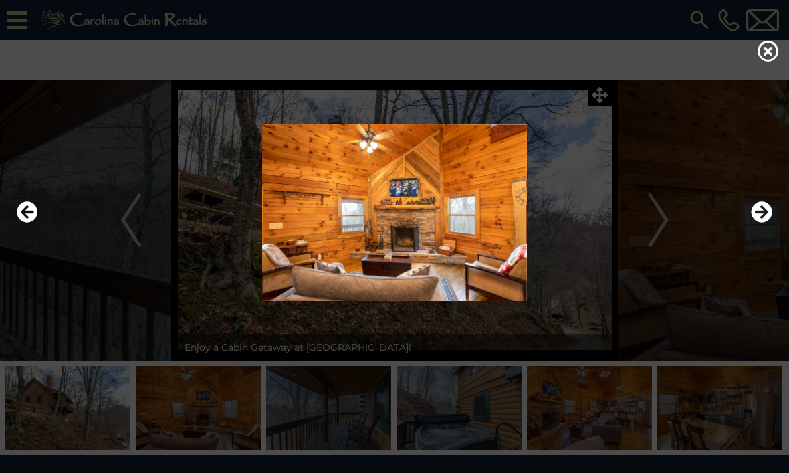
click at [771, 56] on icon at bounding box center [768, 50] width 21 height 21
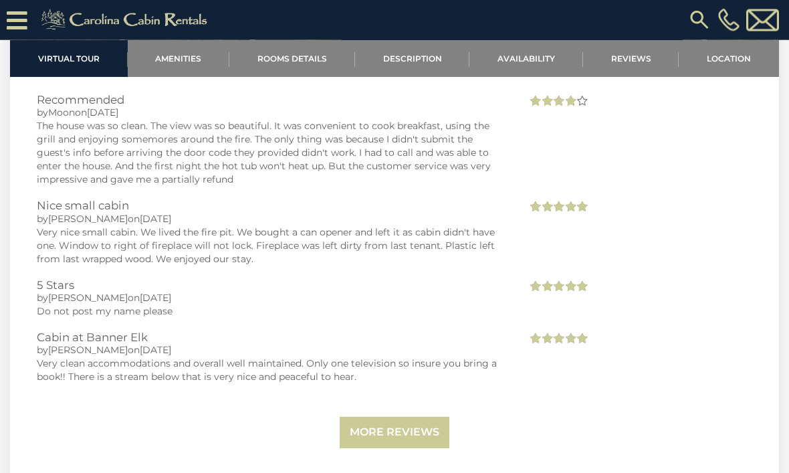
scroll to position [2259, 0]
click at [682, 290] on div at bounding box center [639, 285] width 245 height 13
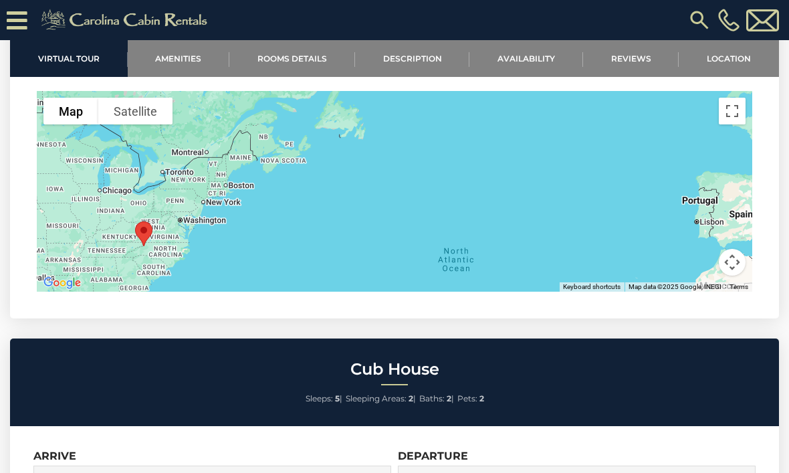
scroll to position [2700, 0]
